Goal: Task Accomplishment & Management: Complete application form

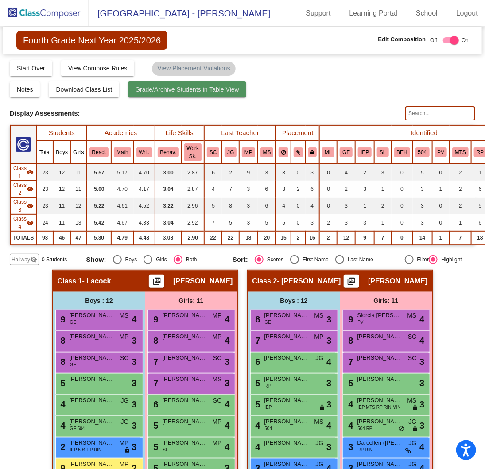
click at [166, 93] on button "Grade/Archive Students in Table View" at bounding box center [187, 90] width 118 height 16
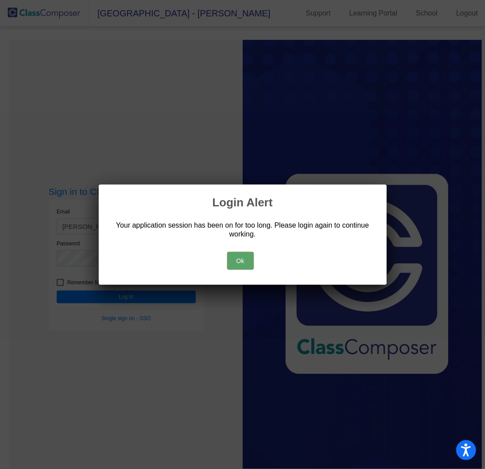
click at [238, 262] on button "Ok" at bounding box center [240, 261] width 27 height 18
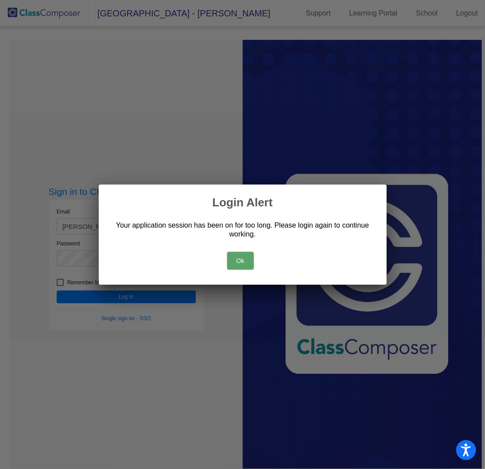
click at [238, 262] on button "Ok" at bounding box center [240, 261] width 27 height 18
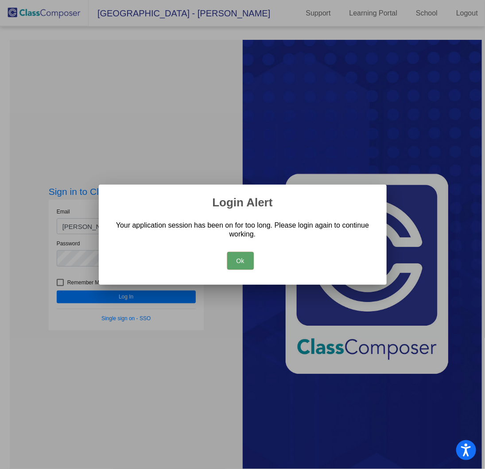
click at [245, 257] on button "Ok" at bounding box center [240, 261] width 27 height 18
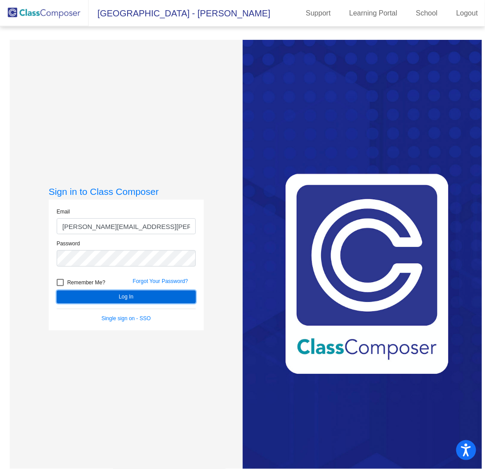
click at [117, 298] on button "Log In" at bounding box center [126, 297] width 139 height 13
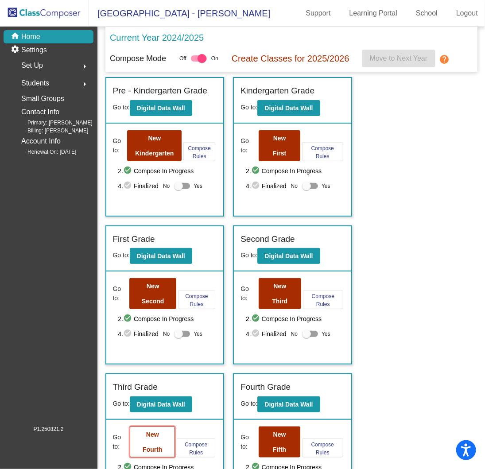
click at [144, 433] on button "New Fourth" at bounding box center [152, 442] width 45 height 31
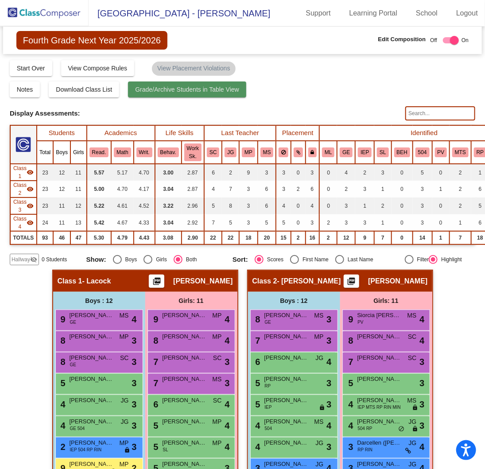
click at [215, 93] on button "Grade/Archive Students in Table View" at bounding box center [187, 90] width 118 height 16
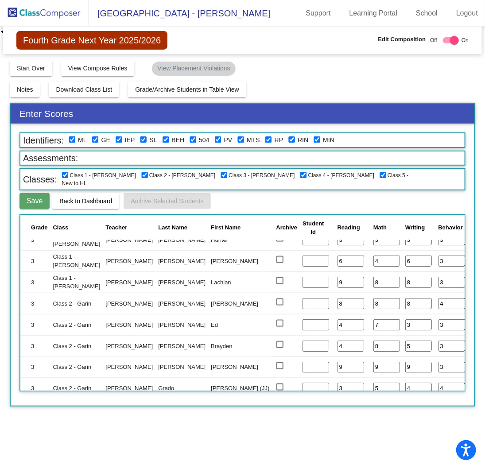
scroll to position [443, 0]
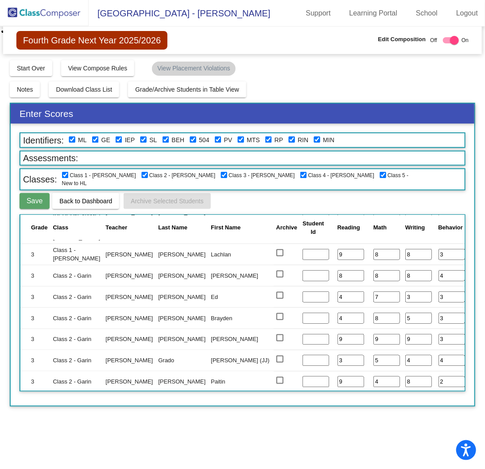
click at [141, 175] on input "checkbox" at bounding box center [144, 175] width 7 height 7
checkbox input "false"
click at [65, 173] on input "checkbox" at bounding box center [65, 175] width 7 height 7
checkbox input "false"
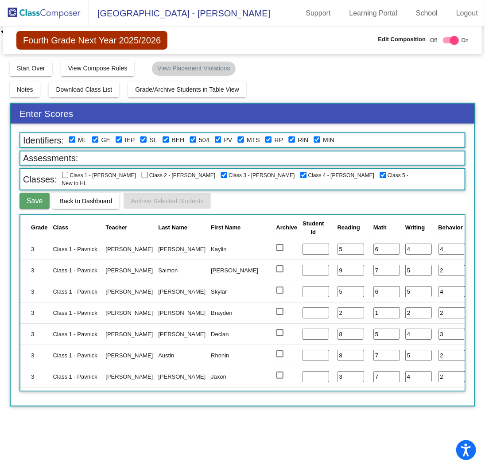
scroll to position [0, 0]
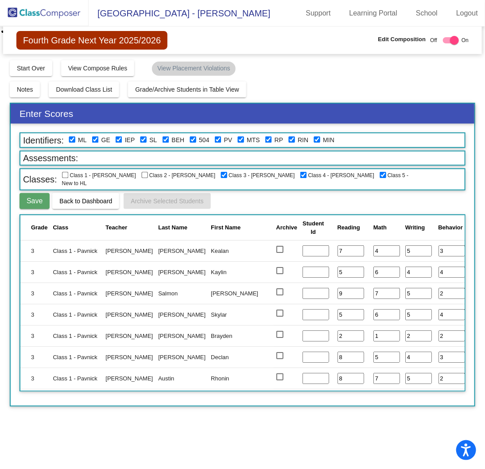
click at [74, 203] on span "Back to Dashboard" at bounding box center [85, 201] width 53 height 7
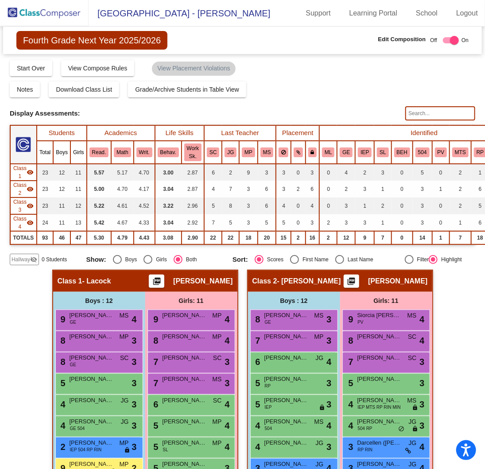
click at [80, 8] on img at bounding box center [44, 13] width 89 height 26
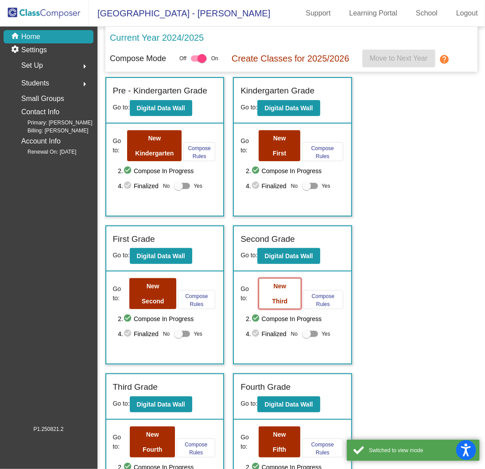
click at [276, 295] on b "New Third" at bounding box center [280, 294] width 16 height 22
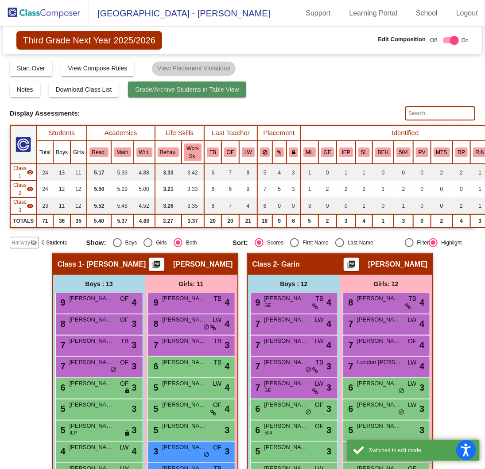
click at [177, 91] on span "Grade/Archive Students in Table View" at bounding box center [187, 89] width 104 height 7
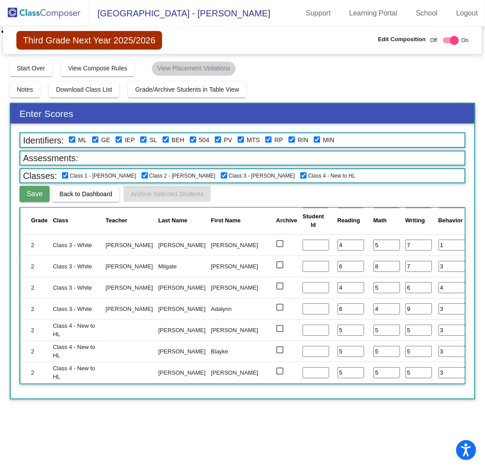
scroll to position [1229, 0]
click at [55, 17] on img at bounding box center [44, 13] width 89 height 26
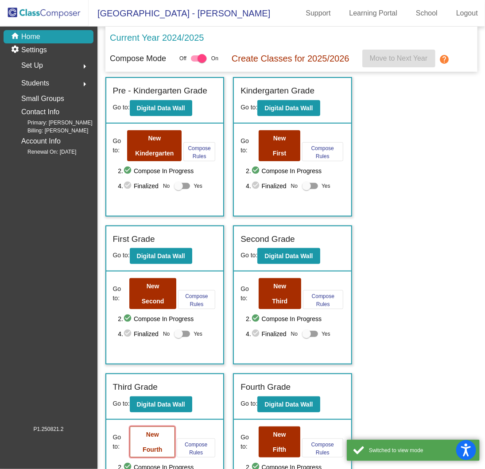
click at [152, 433] on b "New Fourth" at bounding box center [152, 442] width 19 height 22
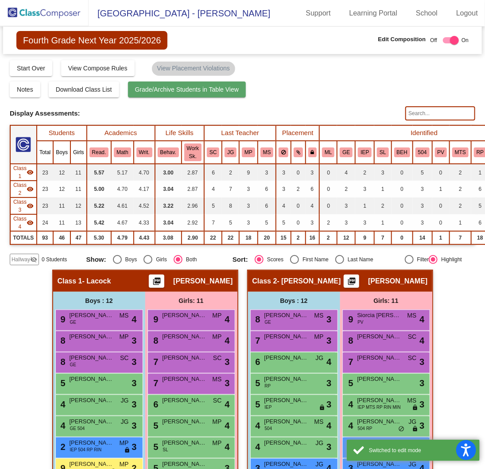
click at [172, 90] on span "Grade/Archive Students in Table View" at bounding box center [187, 89] width 104 height 7
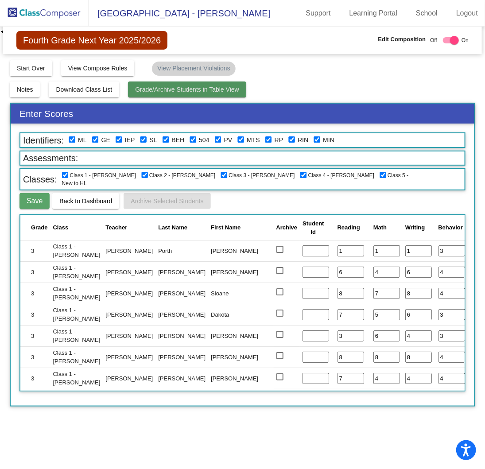
click at [130, 88] on button "Grade/Archive Students in Table View" at bounding box center [187, 90] width 118 height 16
click at [59, 200] on span "Back to Dashboard" at bounding box center [85, 201] width 53 height 7
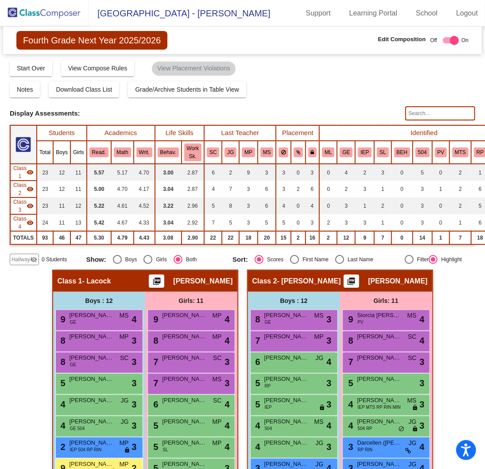
click at [35, 261] on div "Hallway visibility_off" at bounding box center [24, 260] width 29 height 12
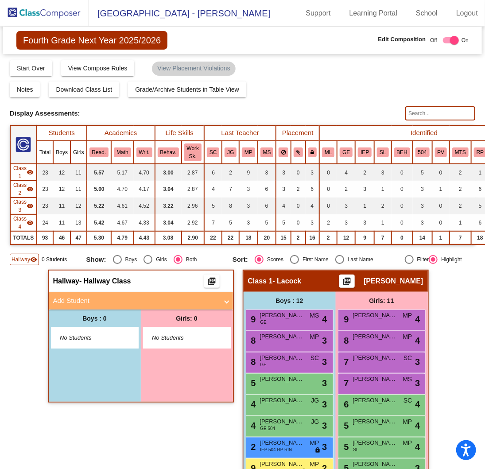
click at [105, 303] on mat-panel-title "Add Student" at bounding box center [135, 301] width 165 height 10
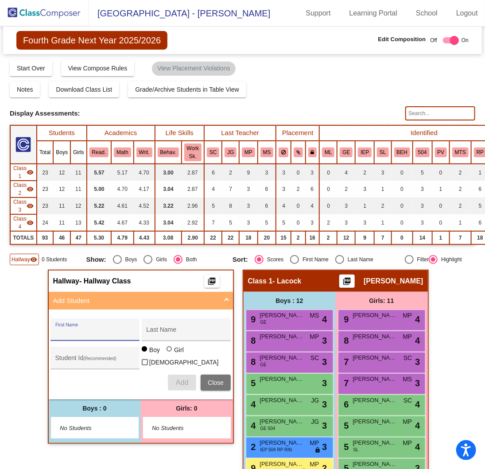
click at [103, 333] on input "First Name" at bounding box center [95, 333] width 80 height 7
type input "[PERSON_NAME]"
drag, startPoint x: 165, startPoint y: 351, endPoint x: 175, endPoint y: 369, distance: 19.8
click at [167, 351] on div at bounding box center [169, 348] width 5 height 5
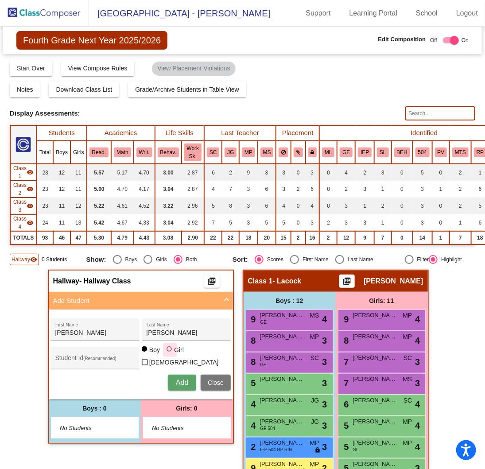
click at [170, 354] on input "Girl" at bounding box center [170, 354] width 0 height 0
radio input "true"
click at [178, 379] on span "Add" at bounding box center [182, 383] width 12 height 8
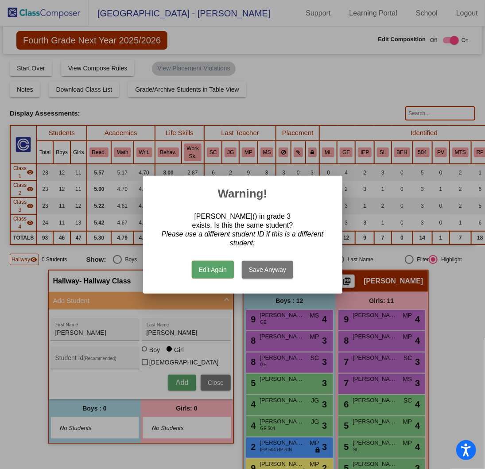
click at [275, 274] on button "Save Anyway" at bounding box center [267, 270] width 51 height 18
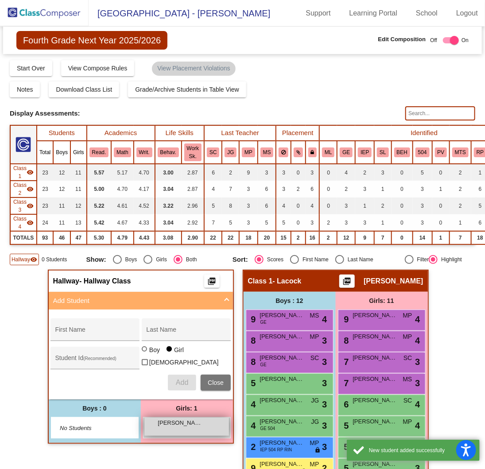
click at [181, 425] on div "[PERSON_NAME] lock do_not_disturb_alt" at bounding box center [186, 427] width 85 height 18
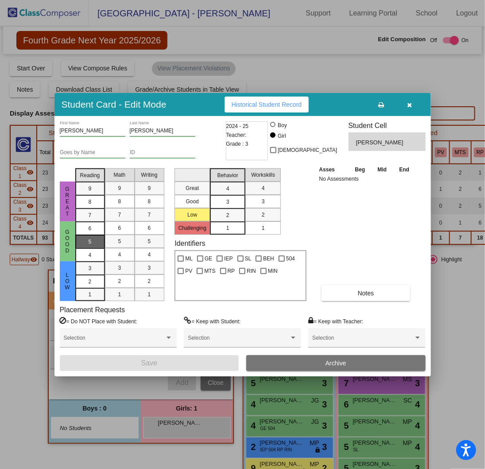
click at [96, 239] on div "5" at bounding box center [90, 241] width 17 height 13
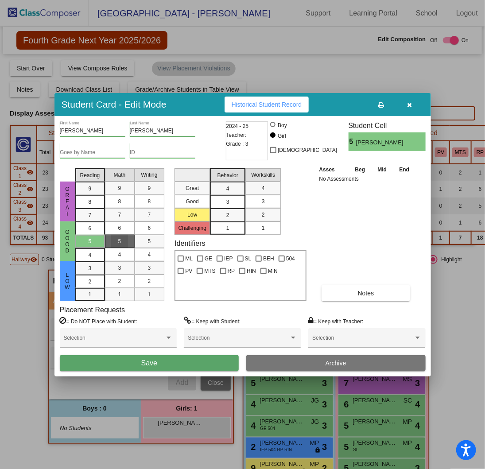
click at [109, 238] on mat-list-option "5" at bounding box center [120, 241] width 30 height 13
drag, startPoint x: 143, startPoint y: 239, endPoint x: 149, endPoint y: 237, distance: 6.5
click at [143, 239] on div "5" at bounding box center [149, 241] width 17 height 13
click at [234, 195] on div "3" at bounding box center [227, 201] width 17 height 13
click at [256, 202] on div "3" at bounding box center [263, 201] width 17 height 13
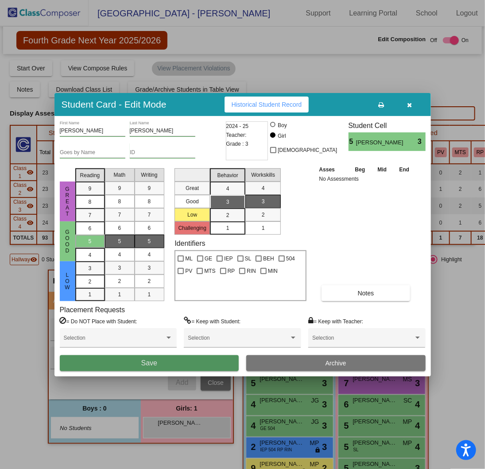
click at [161, 365] on button "Save" at bounding box center [149, 363] width 179 height 16
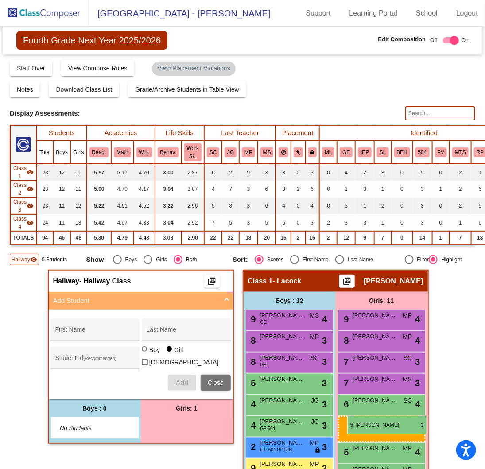
drag, startPoint x: 174, startPoint y: 428, endPoint x: 347, endPoint y: 416, distance: 173.6
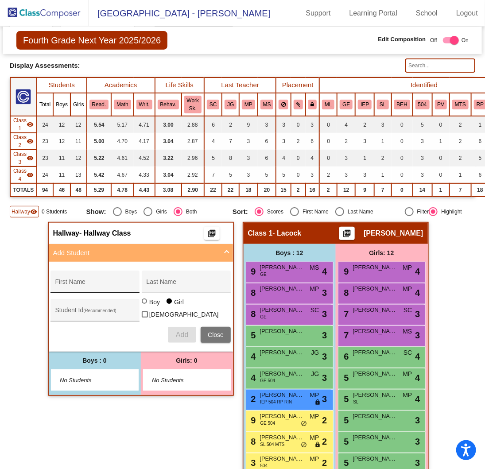
scroll to position [44, 0]
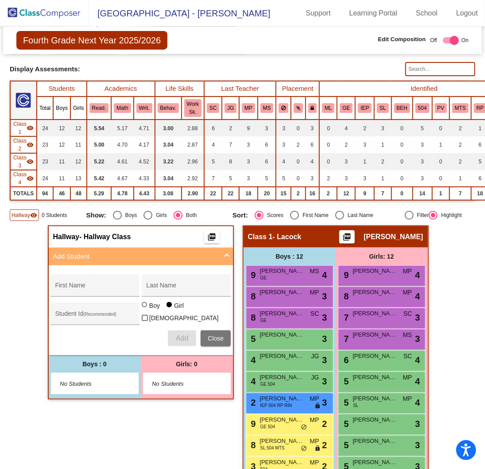
click at [225, 255] on span at bounding box center [227, 257] width 4 height 10
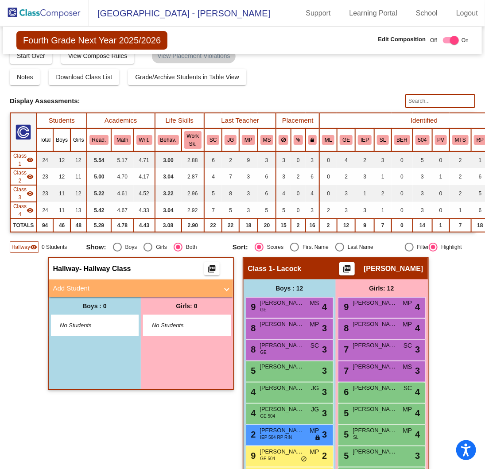
scroll to position [0, 0]
